Goal: Transaction & Acquisition: Subscribe to service/newsletter

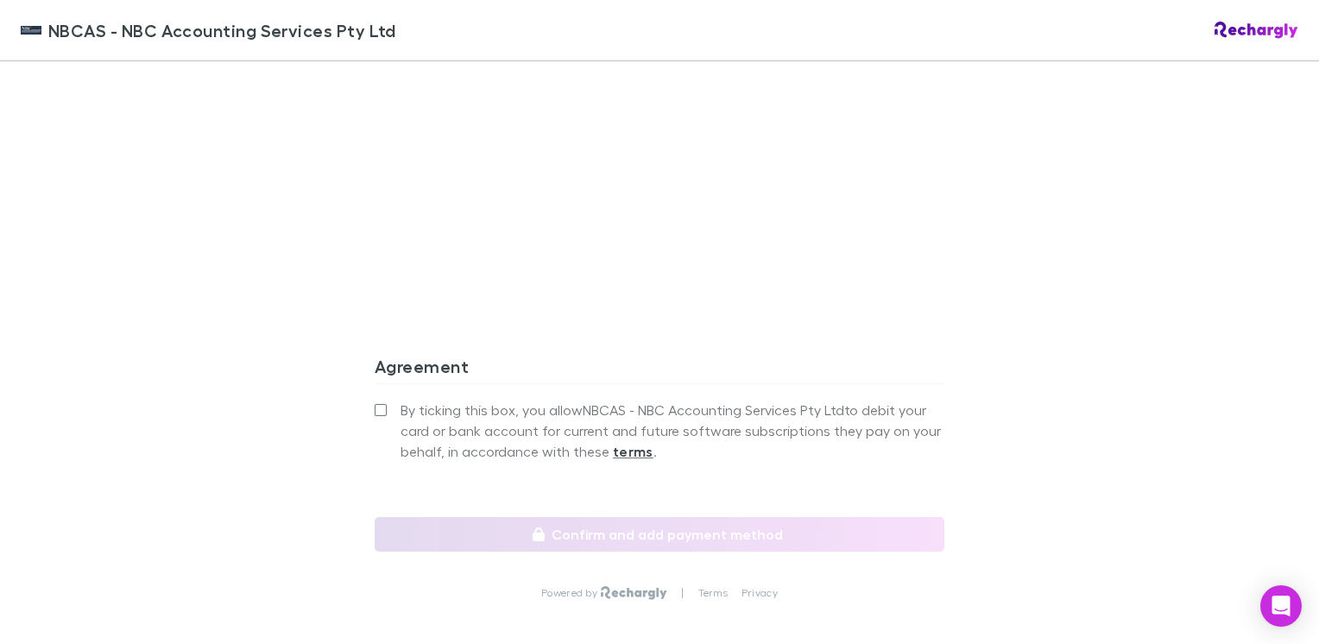
scroll to position [1554, 0]
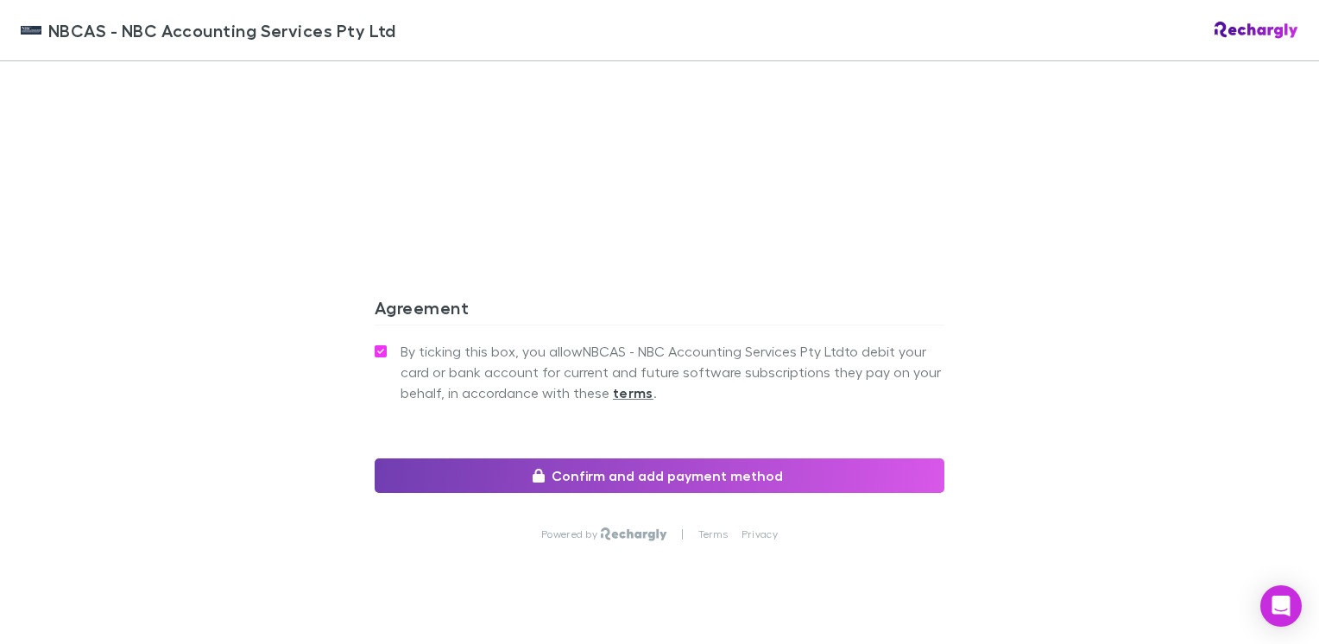
click at [694, 469] on button "Confirm and add payment method" at bounding box center [660, 475] width 570 height 35
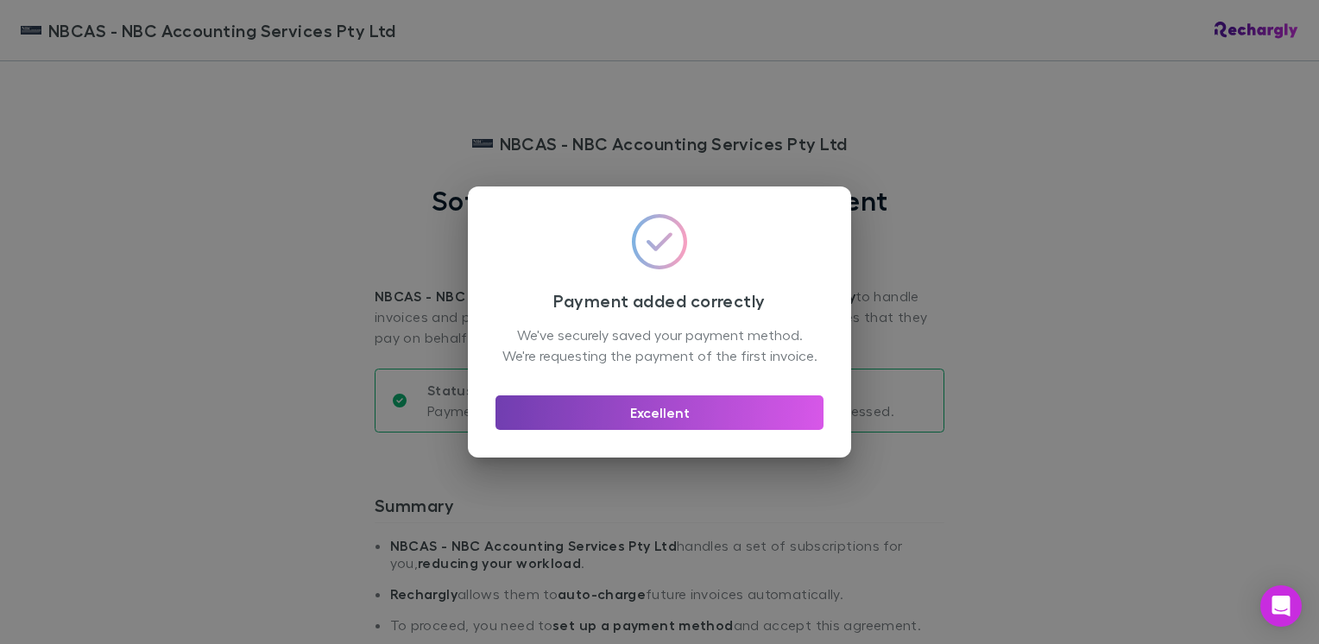
click at [661, 418] on button "Excellent" at bounding box center [660, 412] width 328 height 35
